Goal: Navigation & Orientation: Find specific page/section

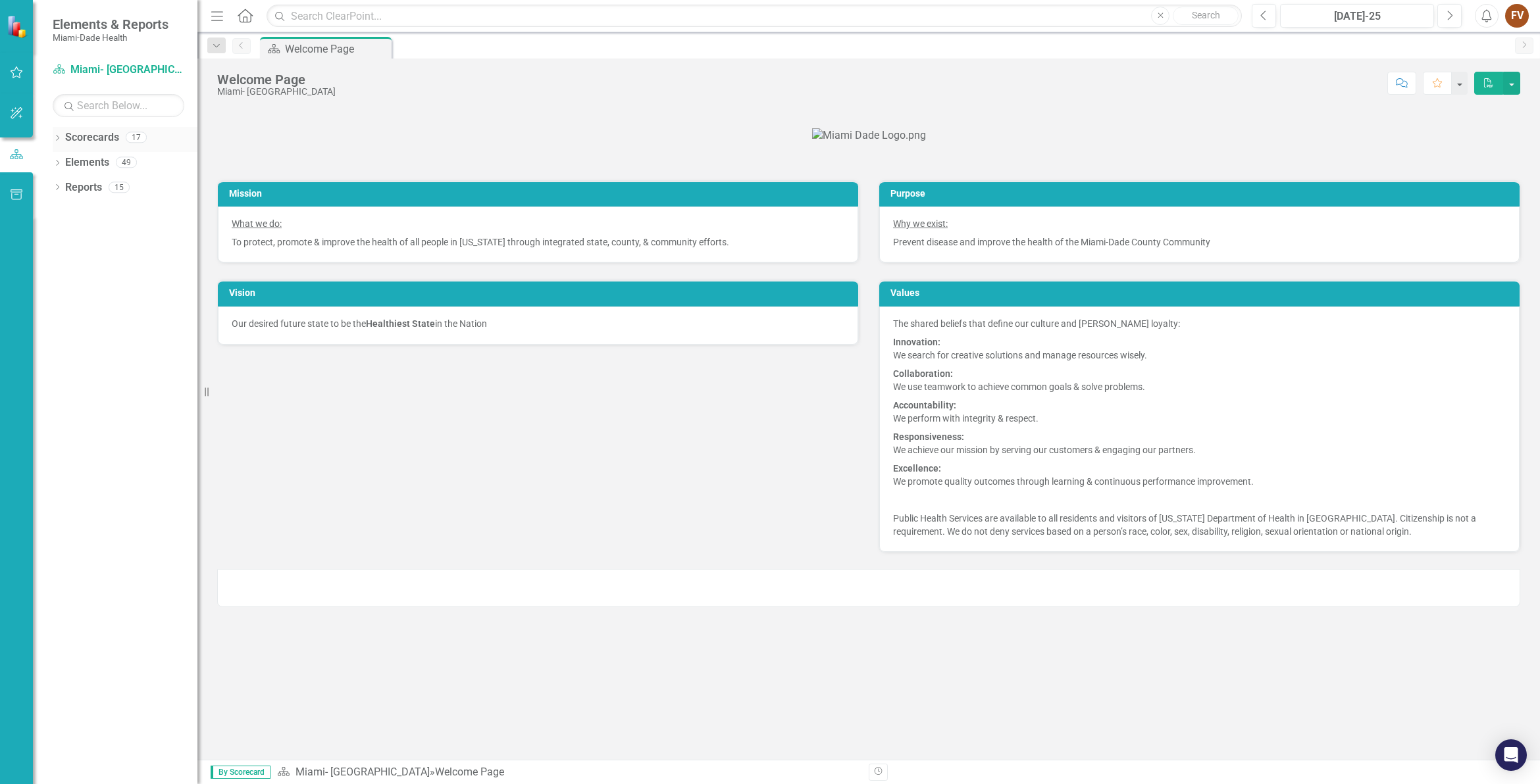
click at [55, 135] on icon "Dropdown" at bounding box center [58, 138] width 9 height 7
click at [67, 164] on icon "Dropdown" at bounding box center [64, 162] width 10 height 8
click at [78, 216] on icon "Dropdown" at bounding box center [77, 212] width 10 height 8
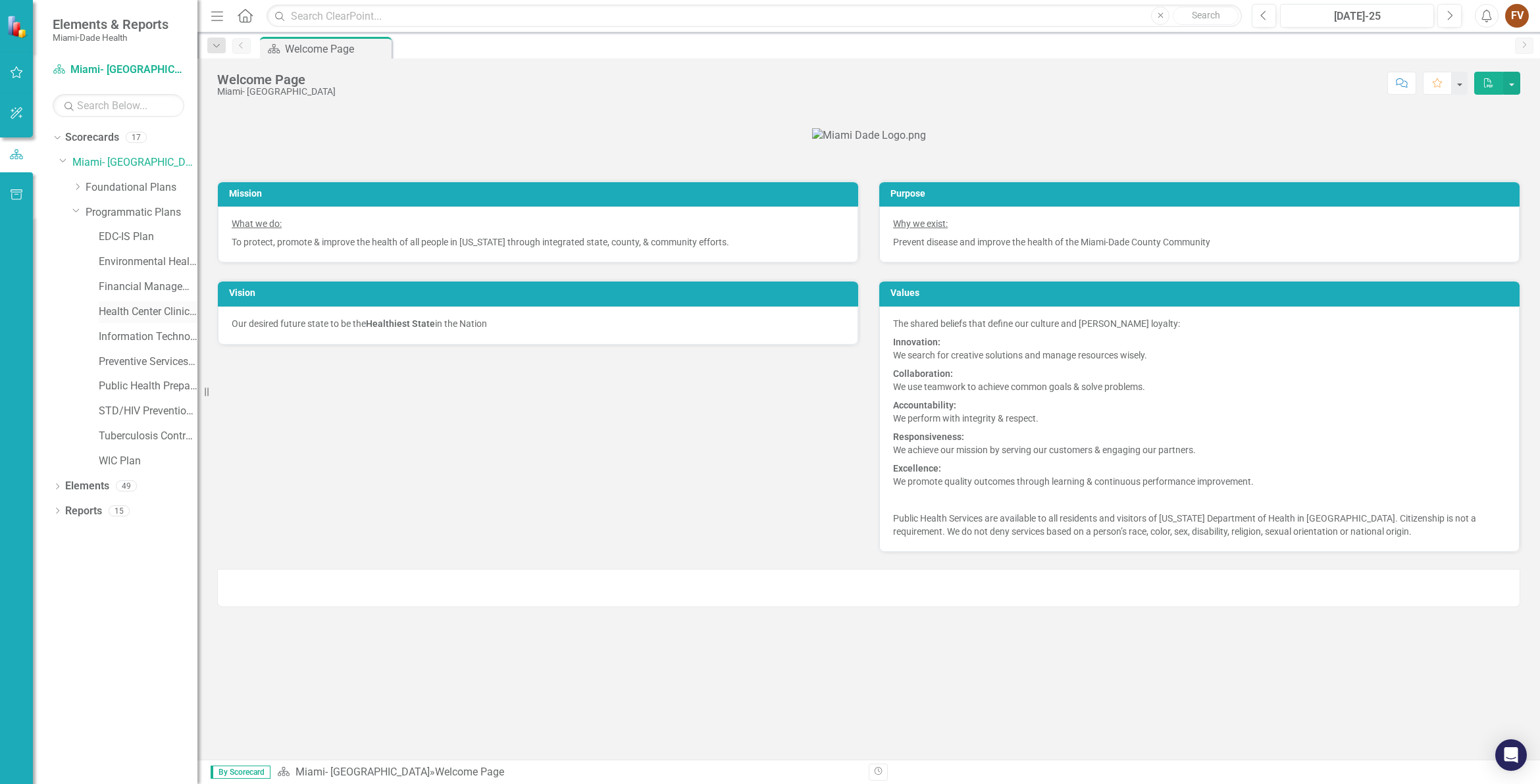
click at [138, 307] on link "Health Center Clinical Admin Support Plan" at bounding box center [148, 313] width 99 height 15
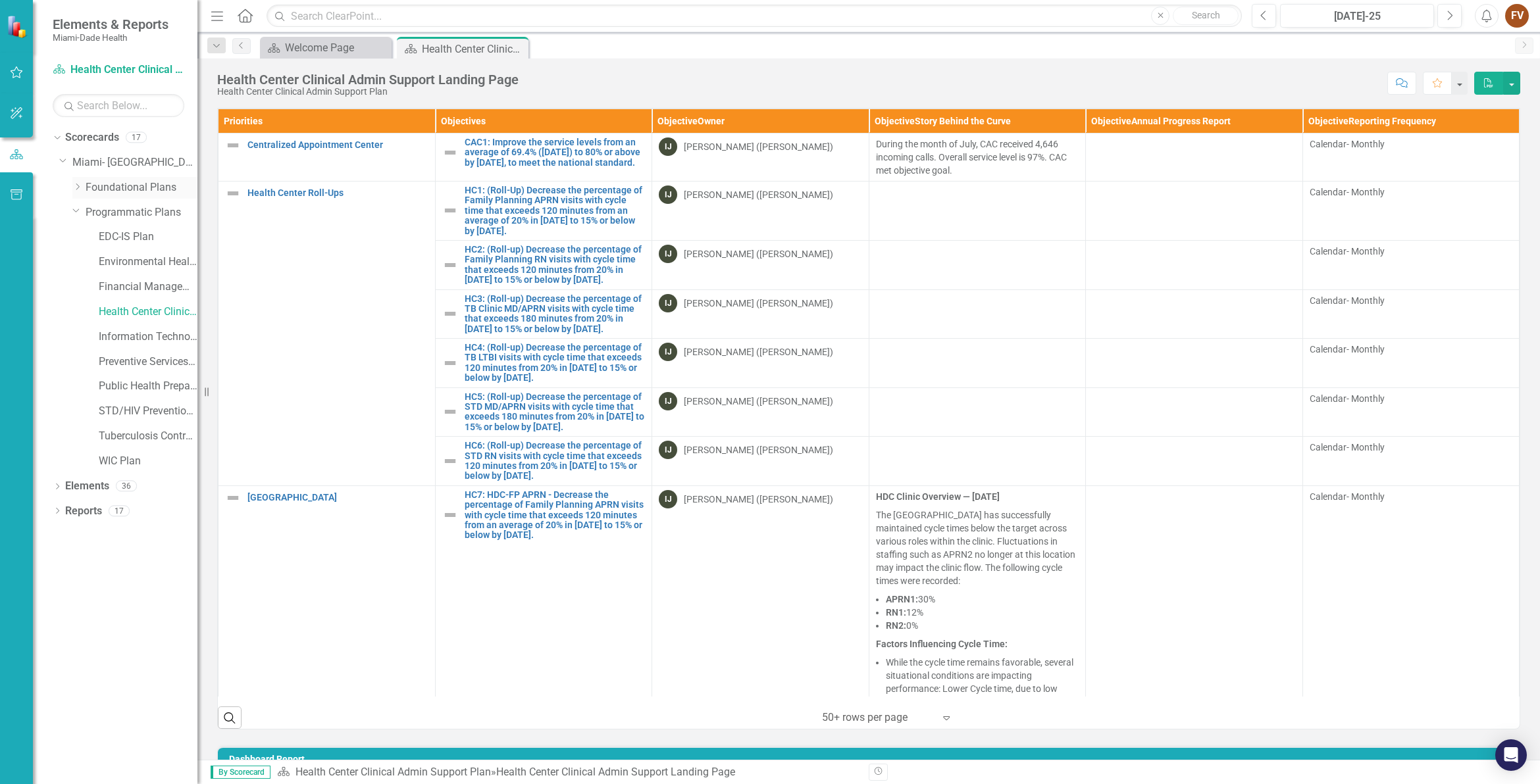
click at [81, 187] on icon "Dropdown" at bounding box center [77, 187] width 10 height 8
click at [132, 218] on link "CHIP [DATE] - [DATE]" at bounding box center [148, 213] width 99 height 15
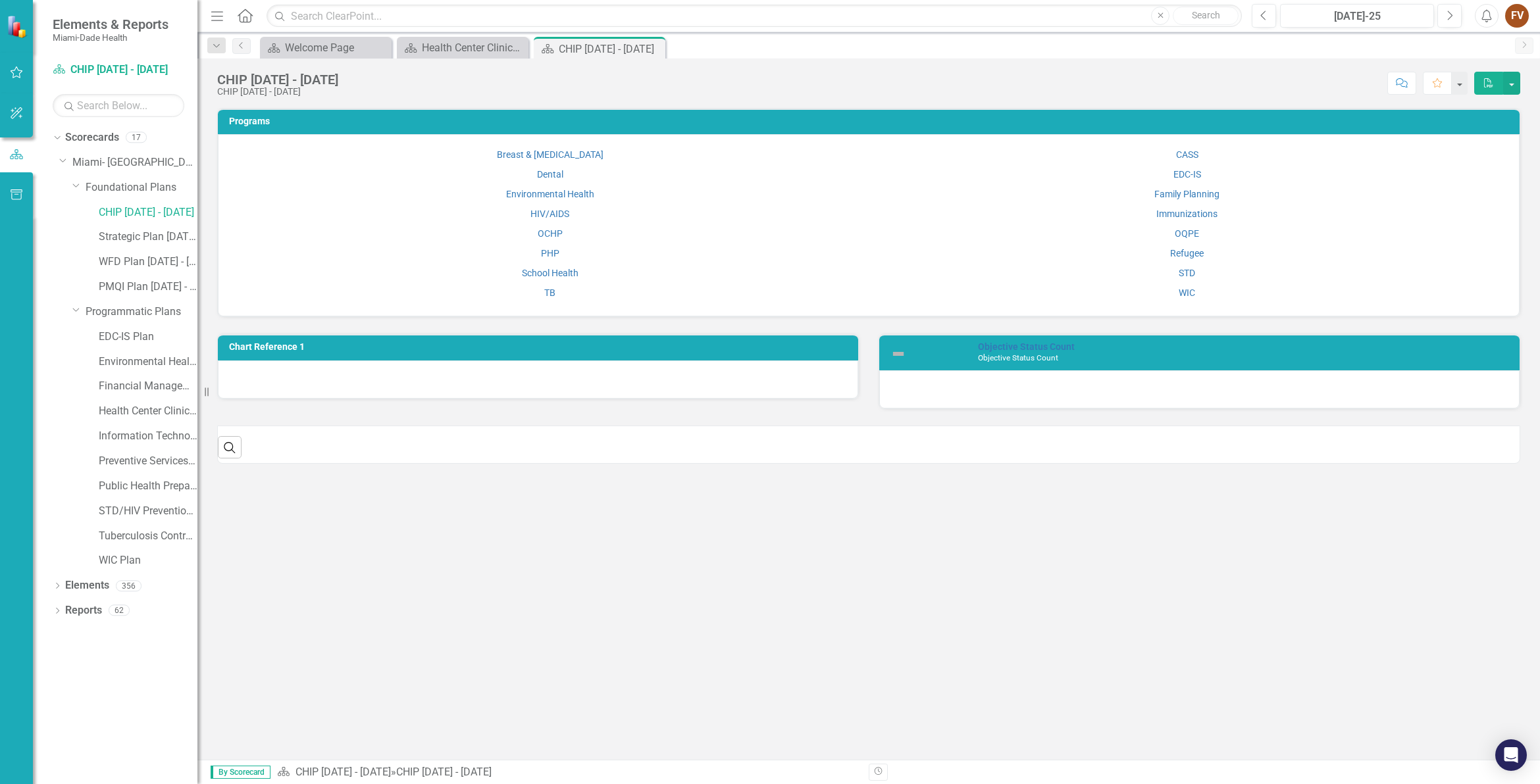
click at [1194, 154] on td "CASS" at bounding box center [1187, 154] width 637 height 20
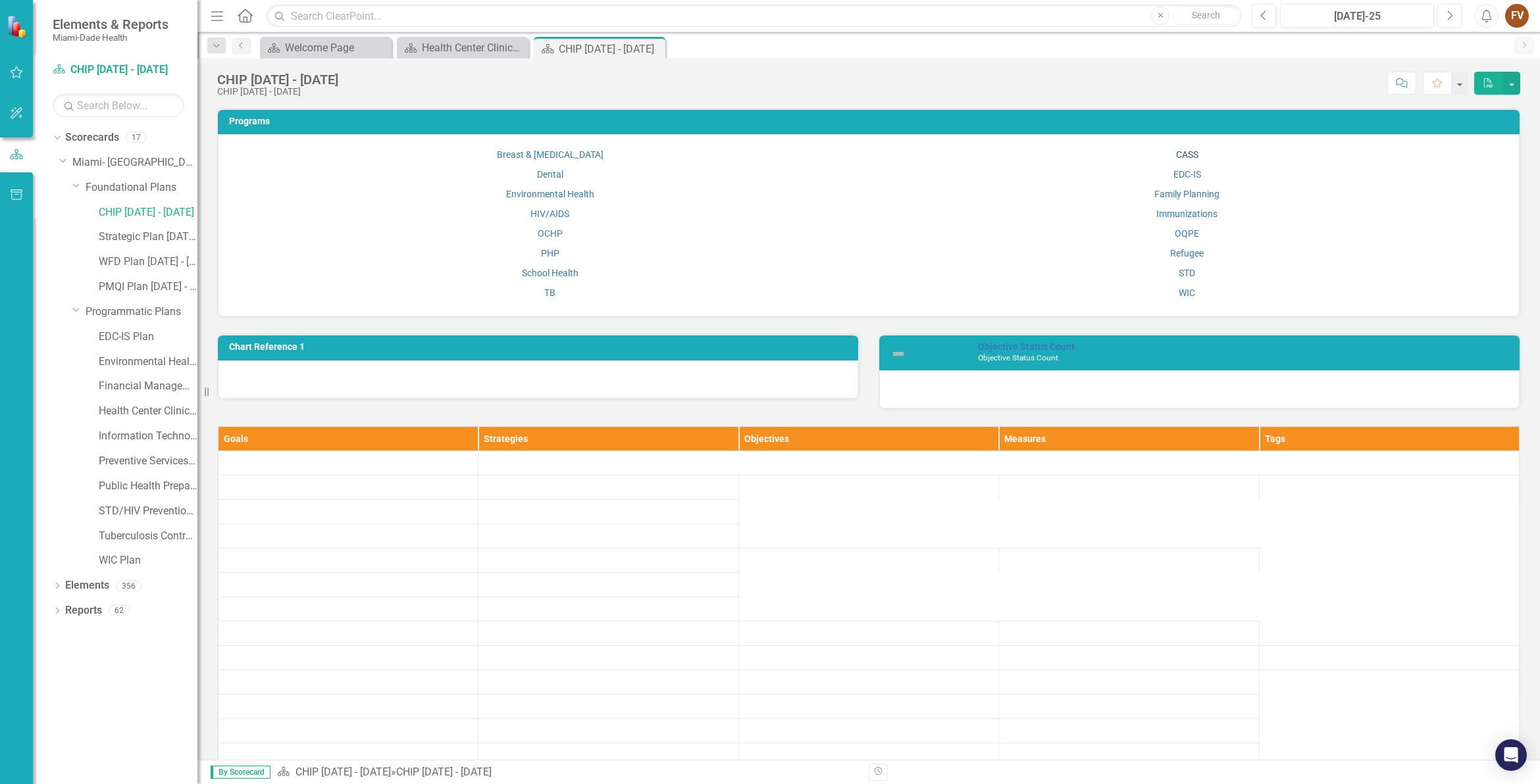
click at [1181, 155] on link "CASS" at bounding box center [1187, 154] width 22 height 11
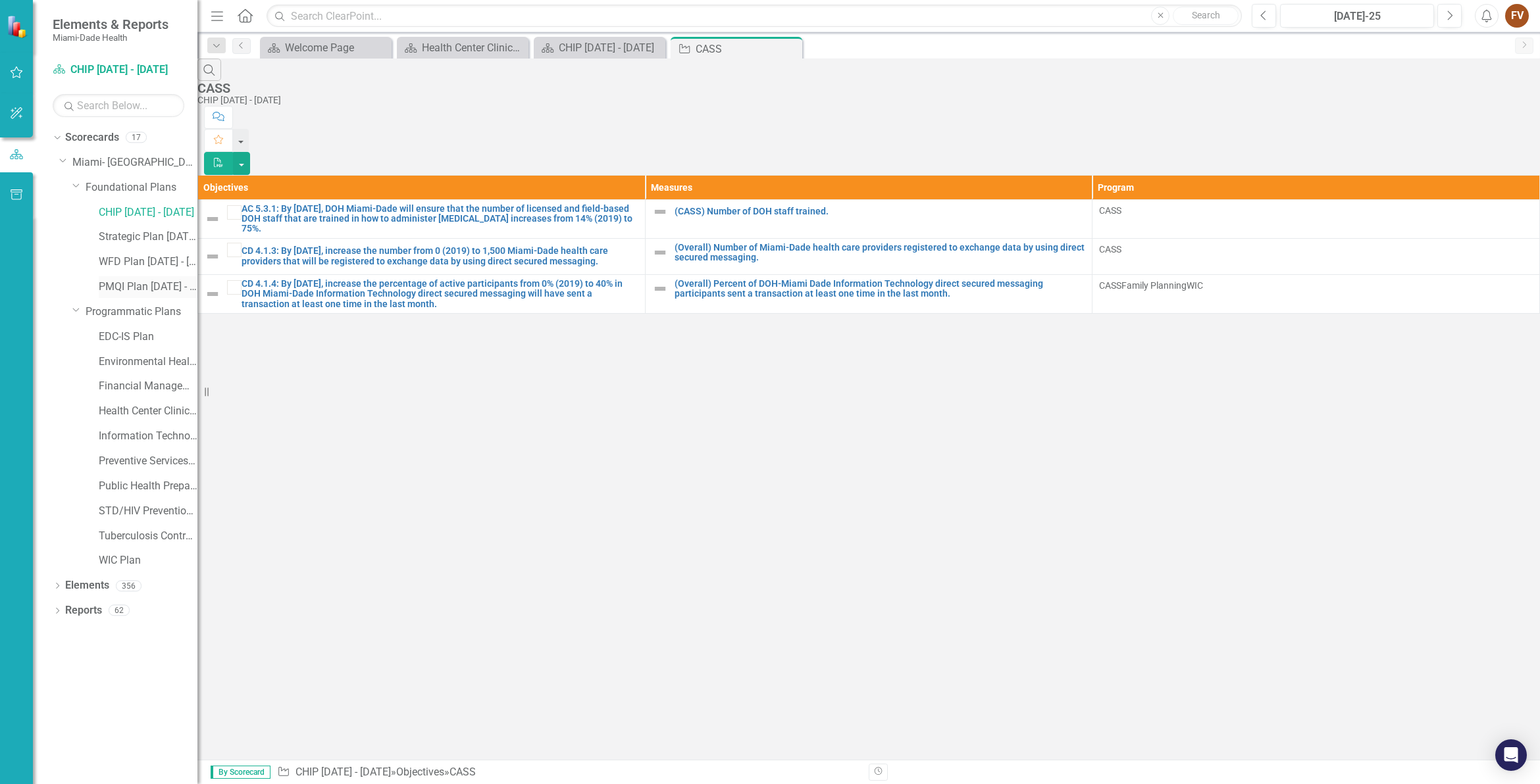
click at [111, 287] on link "PMQI Plan [DATE] - [DATE]" at bounding box center [148, 287] width 99 height 15
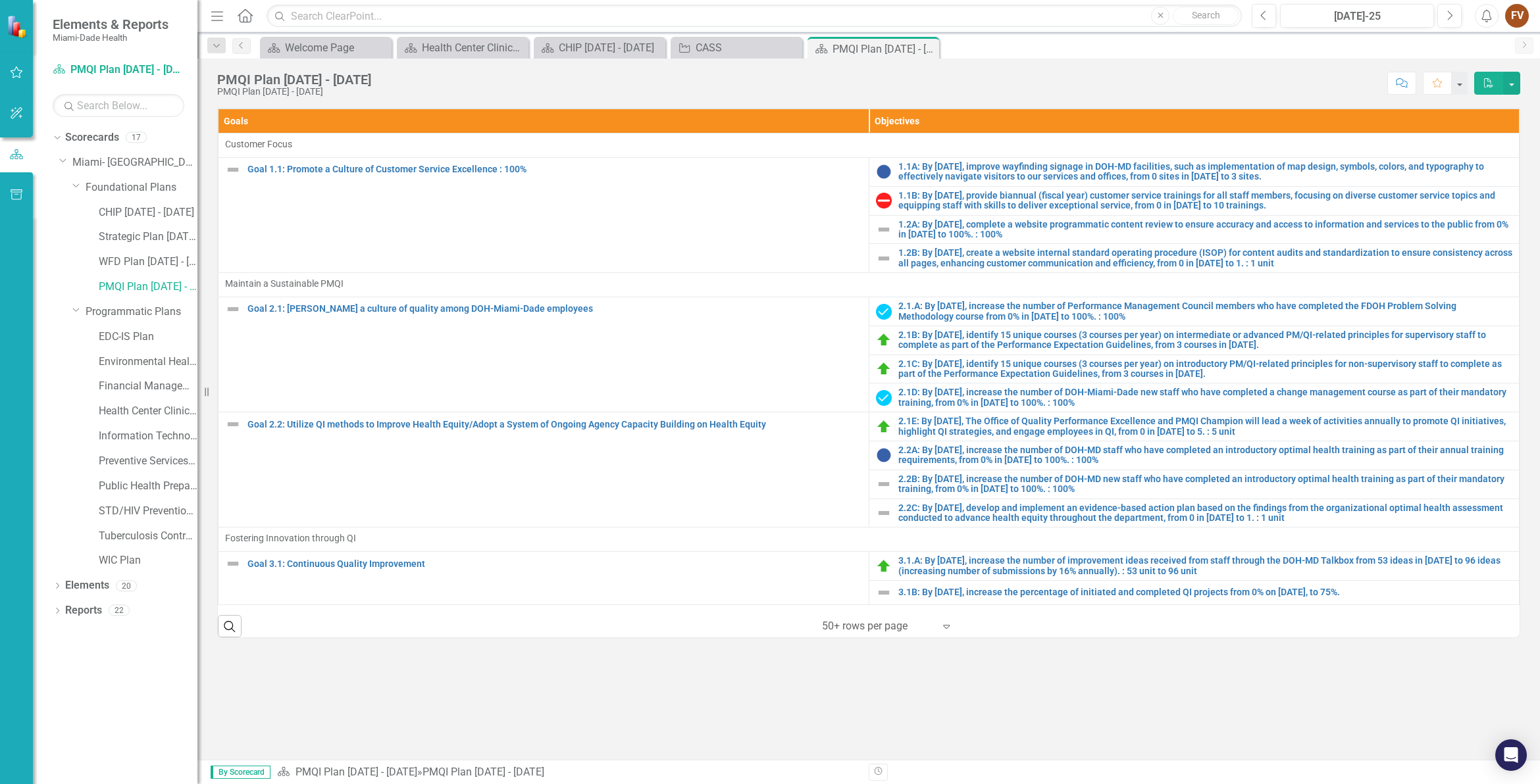
click at [946, 632] on icon "Expand" at bounding box center [946, 627] width 13 height 11
click at [127, 264] on link "WFD Plan [DATE] - [DATE]" at bounding box center [148, 263] width 99 height 15
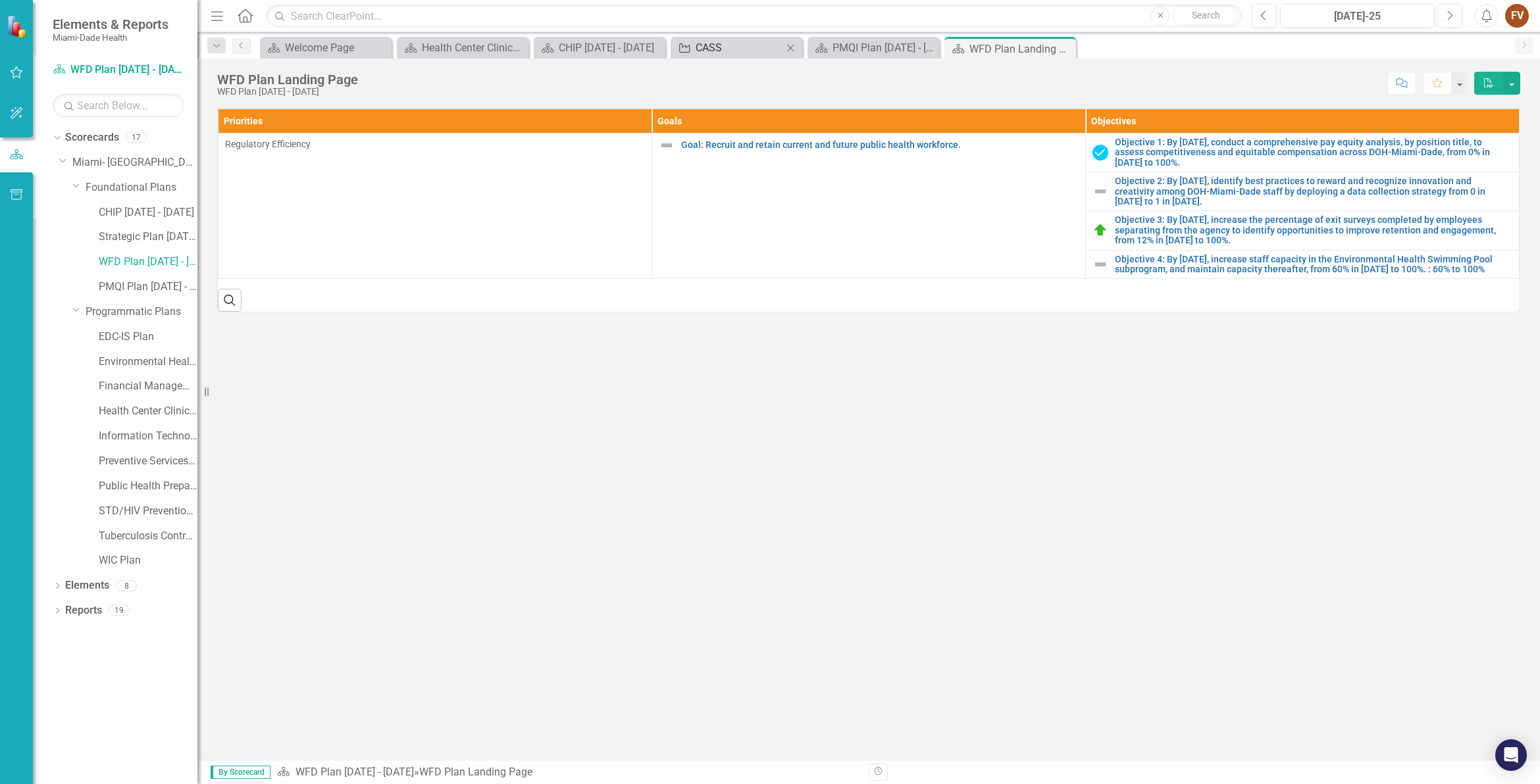
click at [735, 43] on div "CASS" at bounding box center [739, 47] width 87 height 16
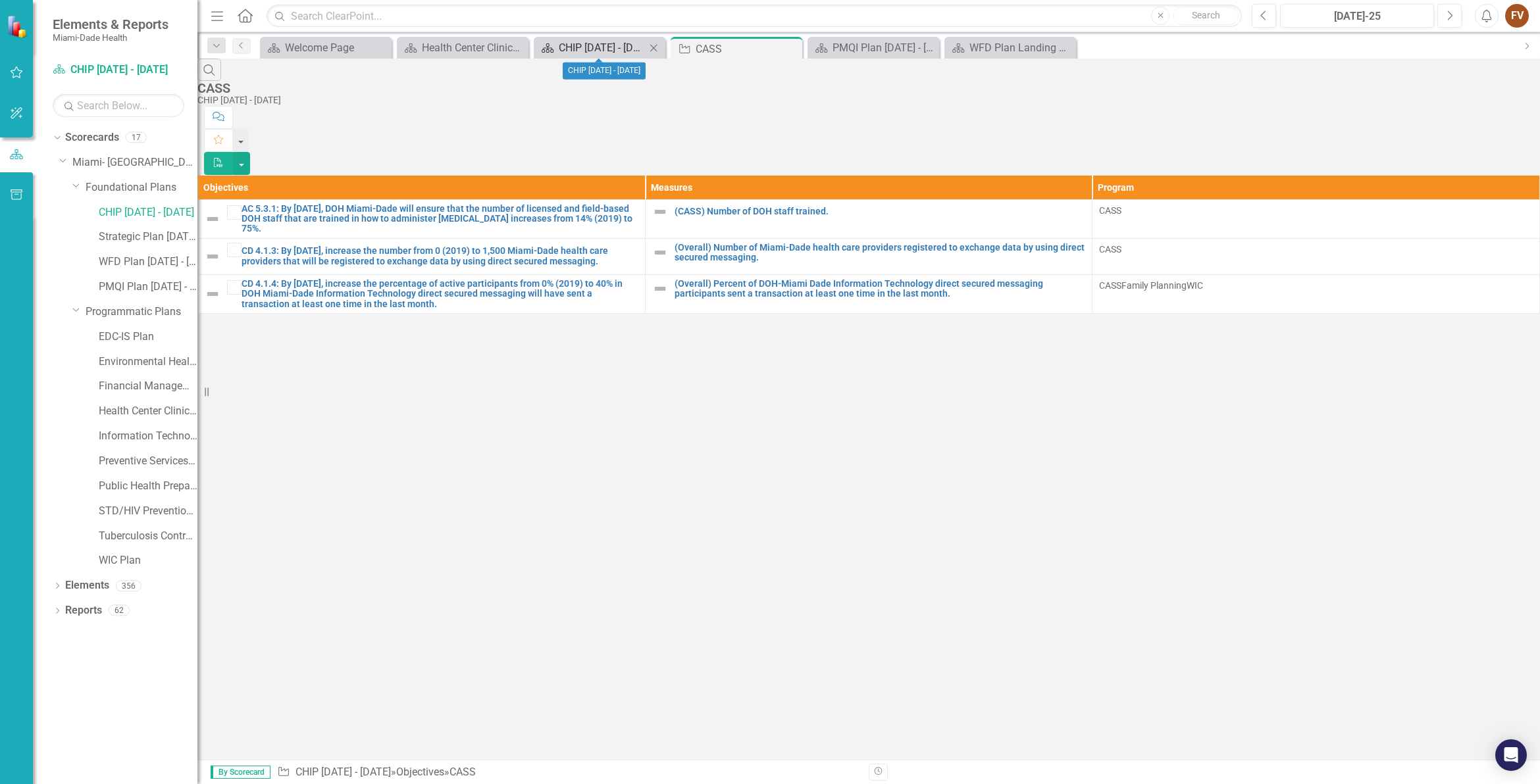
click at [577, 41] on div "CHIP [DATE] - [DATE]" at bounding box center [601, 47] width 87 height 16
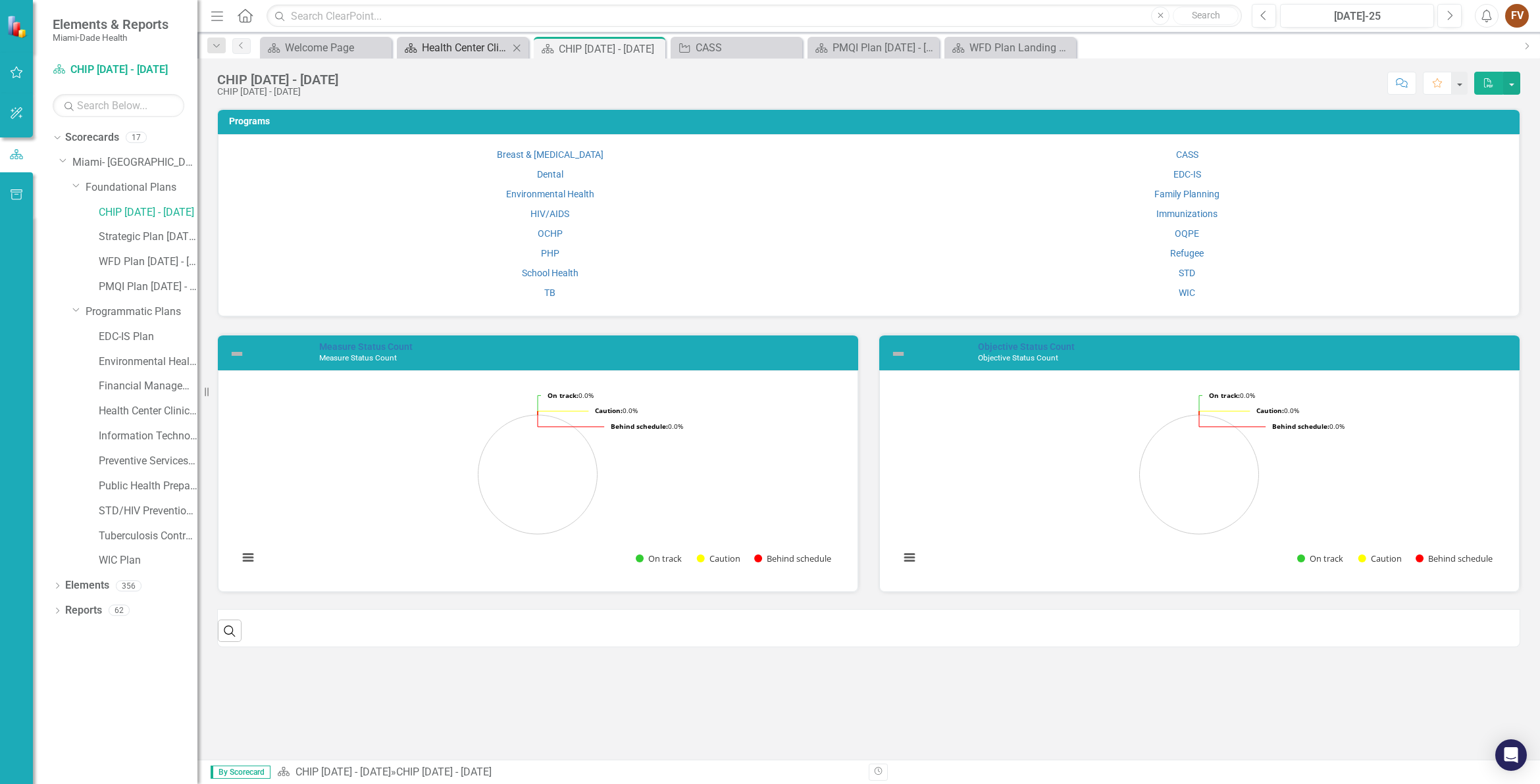
click at [469, 47] on div "Health Center Clinical Admin Support Landing Page" at bounding box center [465, 47] width 87 height 16
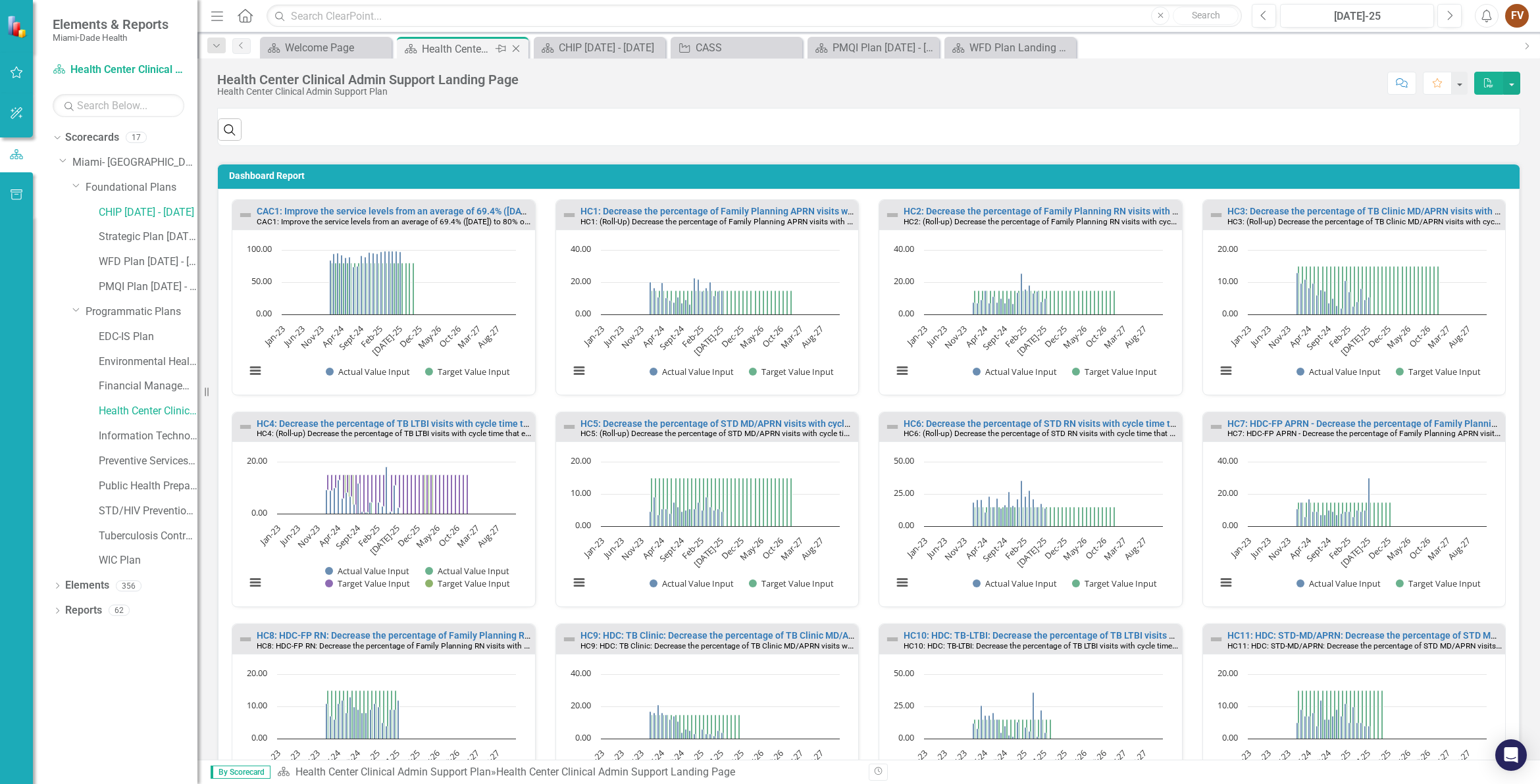
click at [452, 48] on div "Health Center Clinical Admin Support Landing Page" at bounding box center [457, 48] width 71 height 16
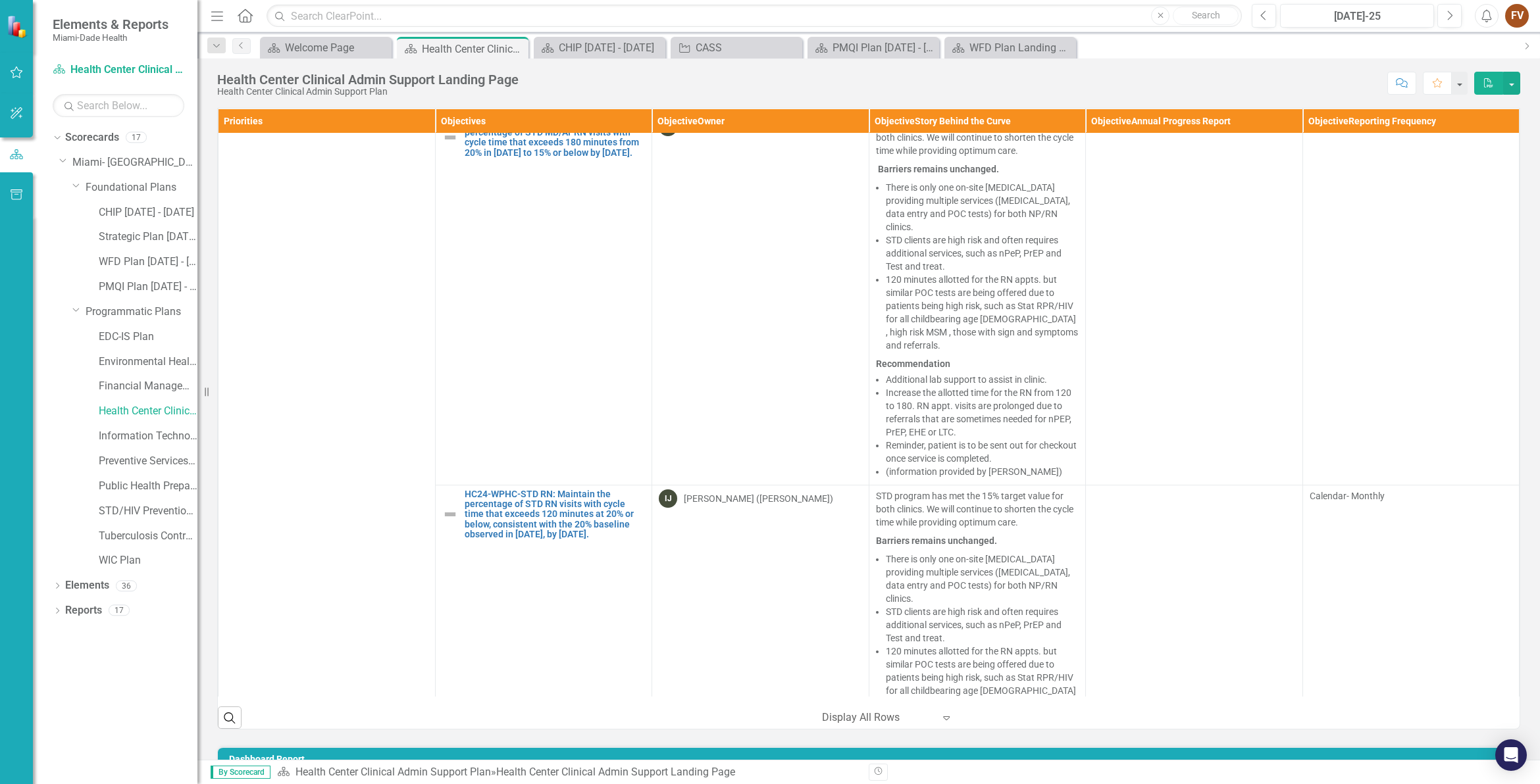
scroll to position [5047, 0]
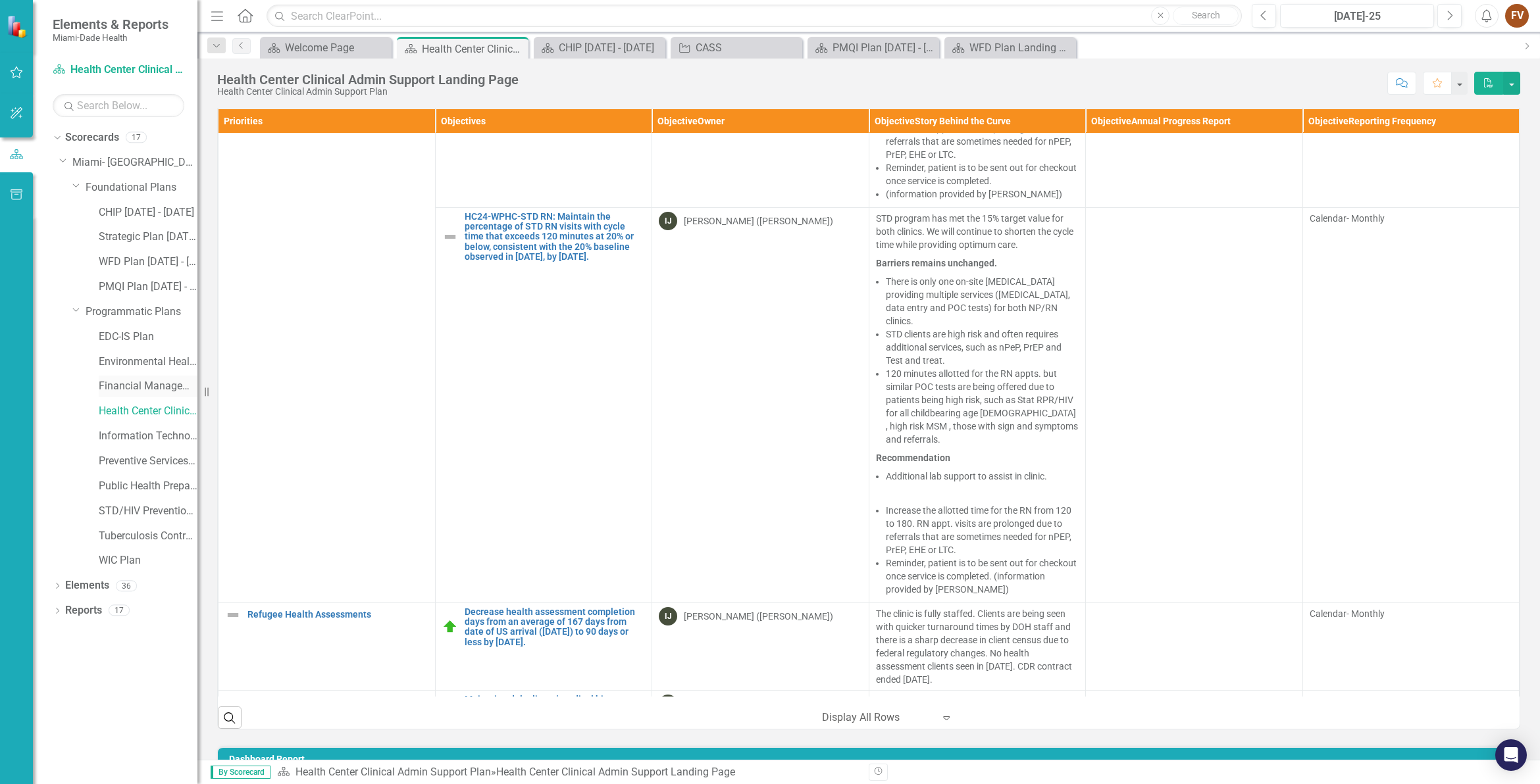
click at [145, 385] on link "Financial Management Plan" at bounding box center [148, 387] width 99 height 15
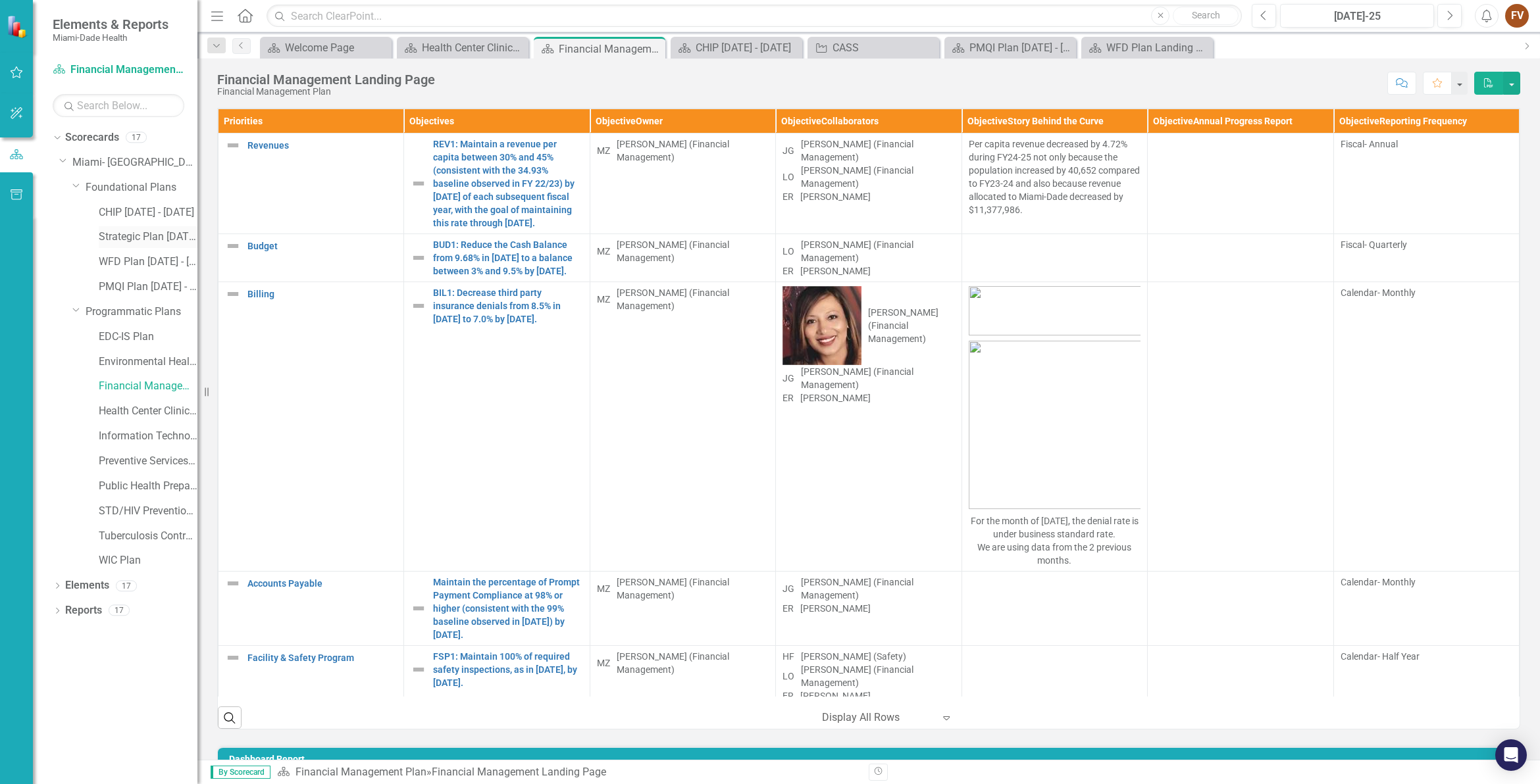
click at [140, 239] on link "Strategic Plan [DATE] - [DATE]" at bounding box center [148, 237] width 99 height 15
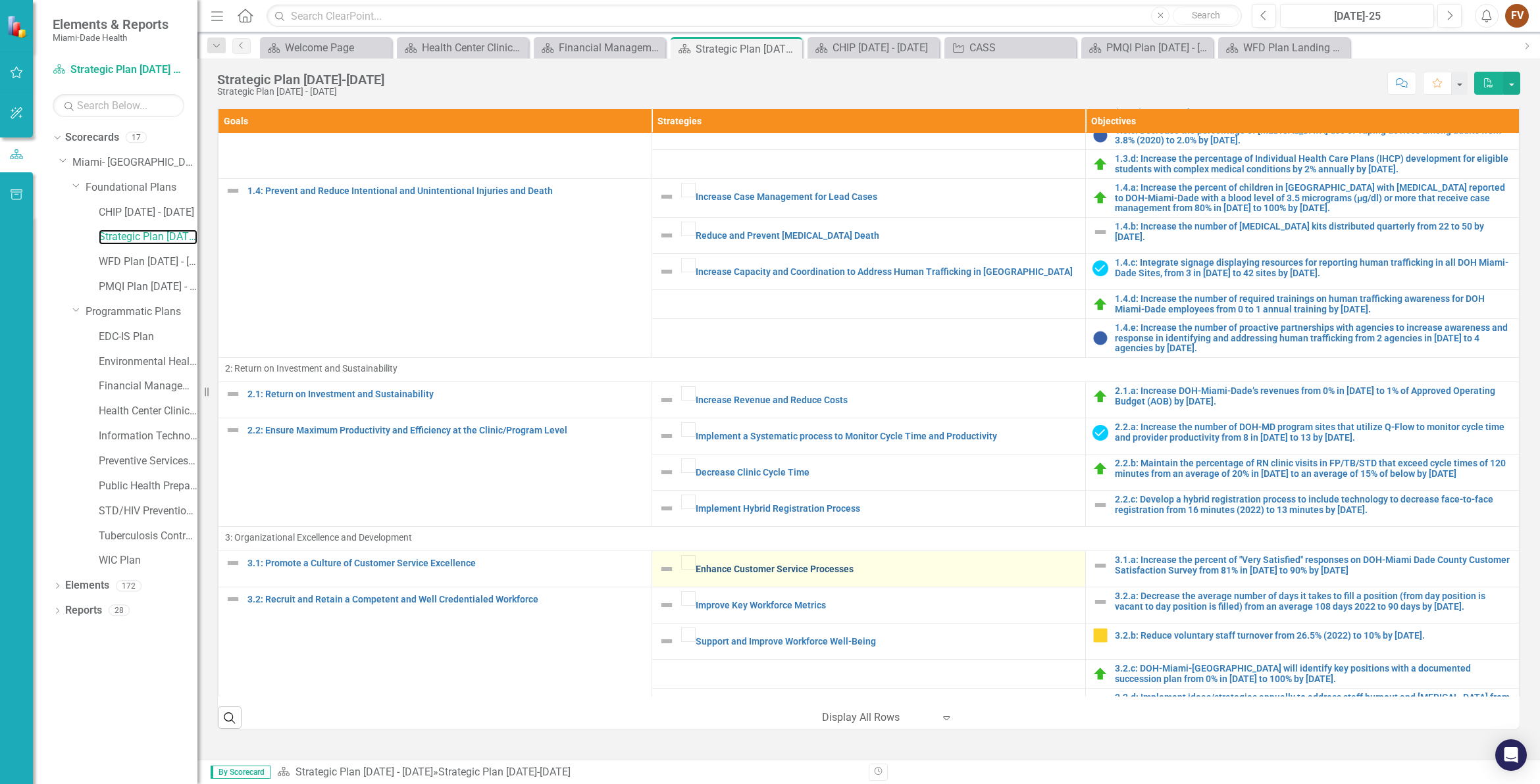
scroll to position [411, 0]
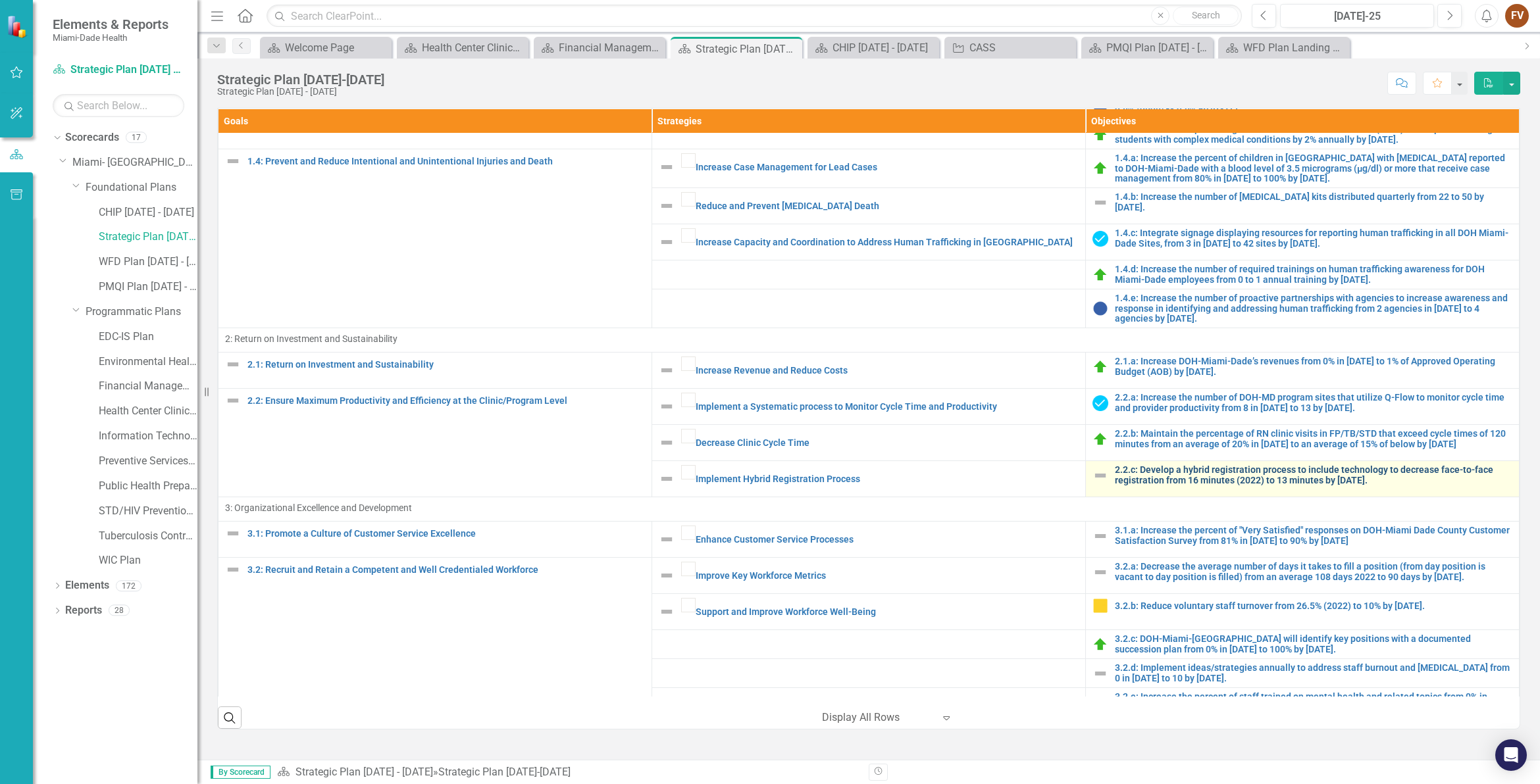
click at [1192, 465] on link "2.2.c: Develop a hybrid registration process to include technology to decrease …" at bounding box center [1313, 475] width 397 height 21
